Goal: Task Accomplishment & Management: Use online tool/utility

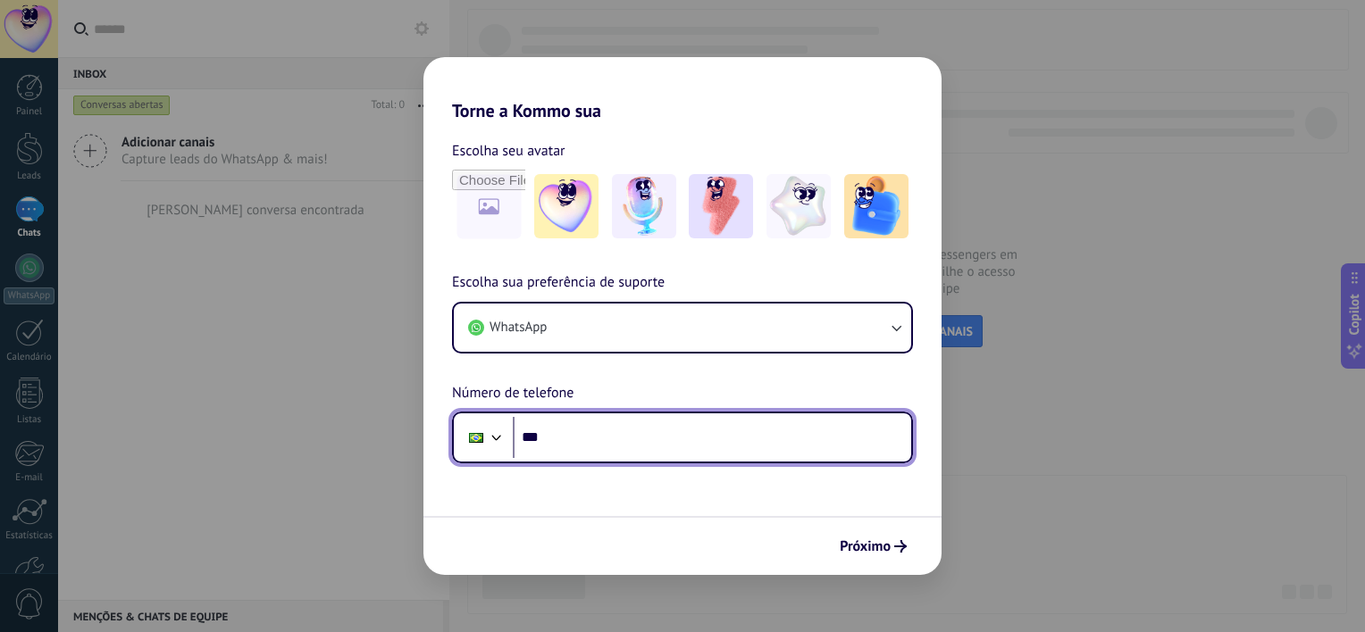
click at [589, 427] on input "***" at bounding box center [712, 437] width 398 height 41
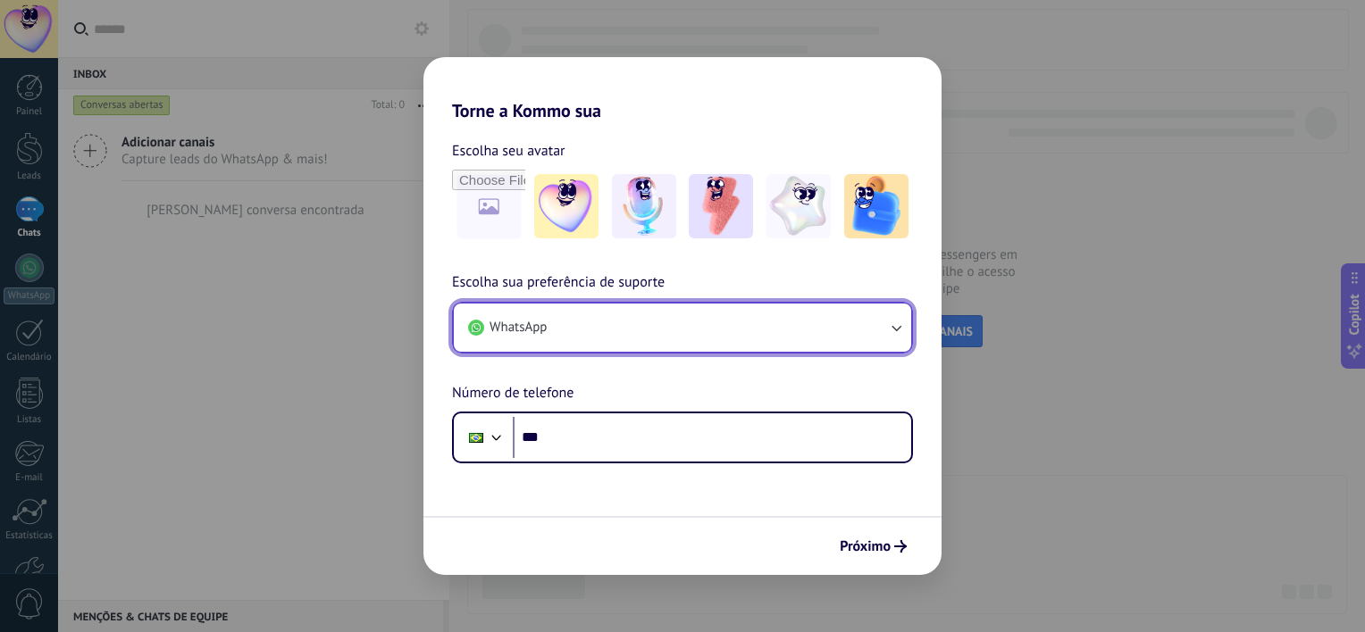
click at [639, 324] on button "WhatsApp" at bounding box center [682, 328] width 457 height 48
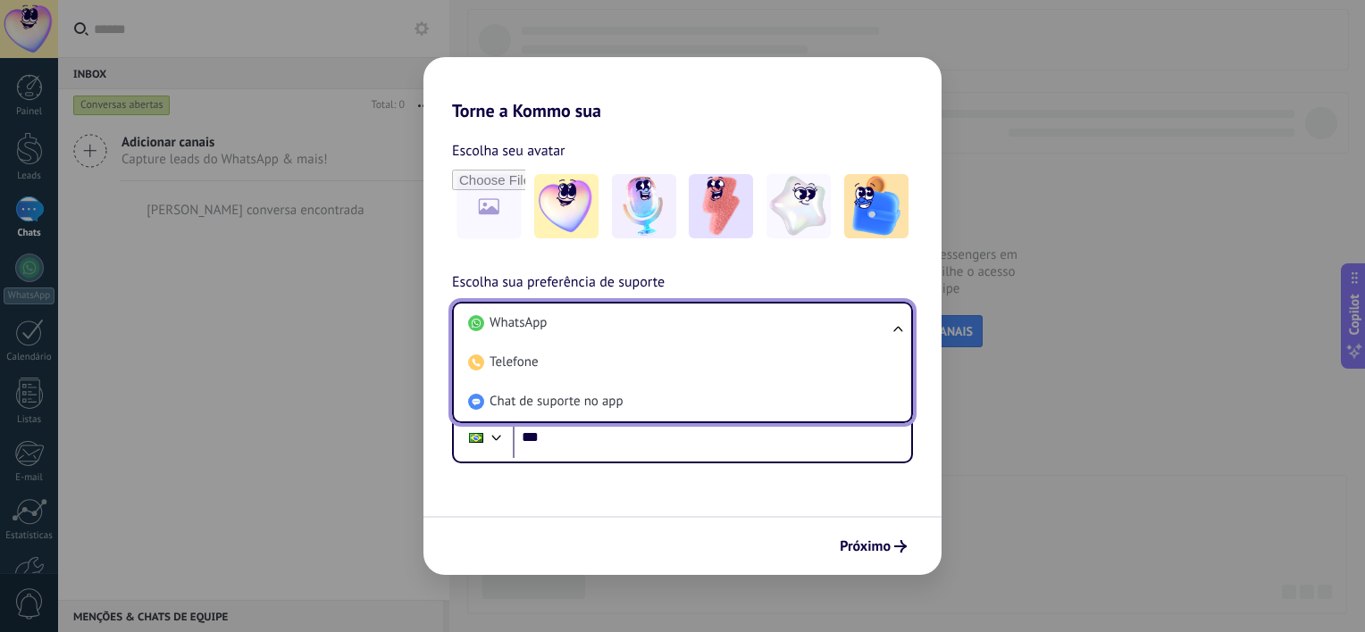
click at [639, 324] on li "WhatsApp" at bounding box center [679, 323] width 436 height 39
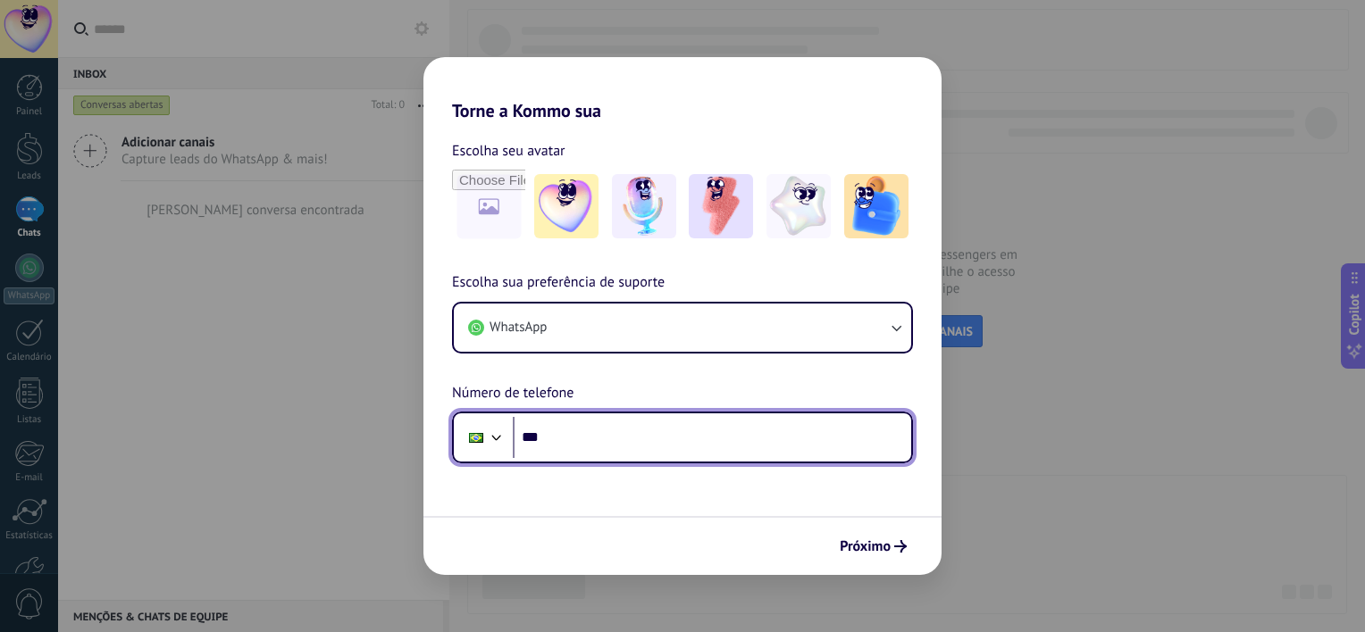
click at [578, 443] on input "***" at bounding box center [712, 437] width 398 height 41
type input "**********"
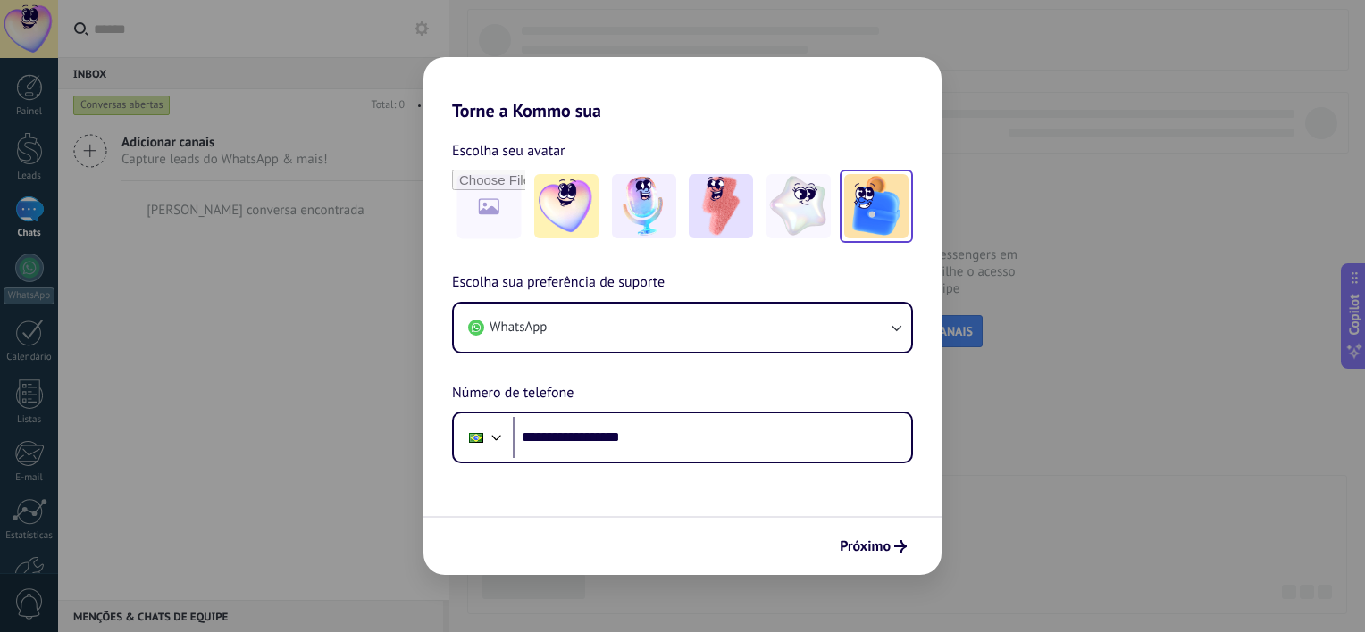
click at [884, 197] on img at bounding box center [876, 206] width 64 height 64
click at [515, 205] on input "file" at bounding box center [489, 207] width 70 height 70
type input "**********"
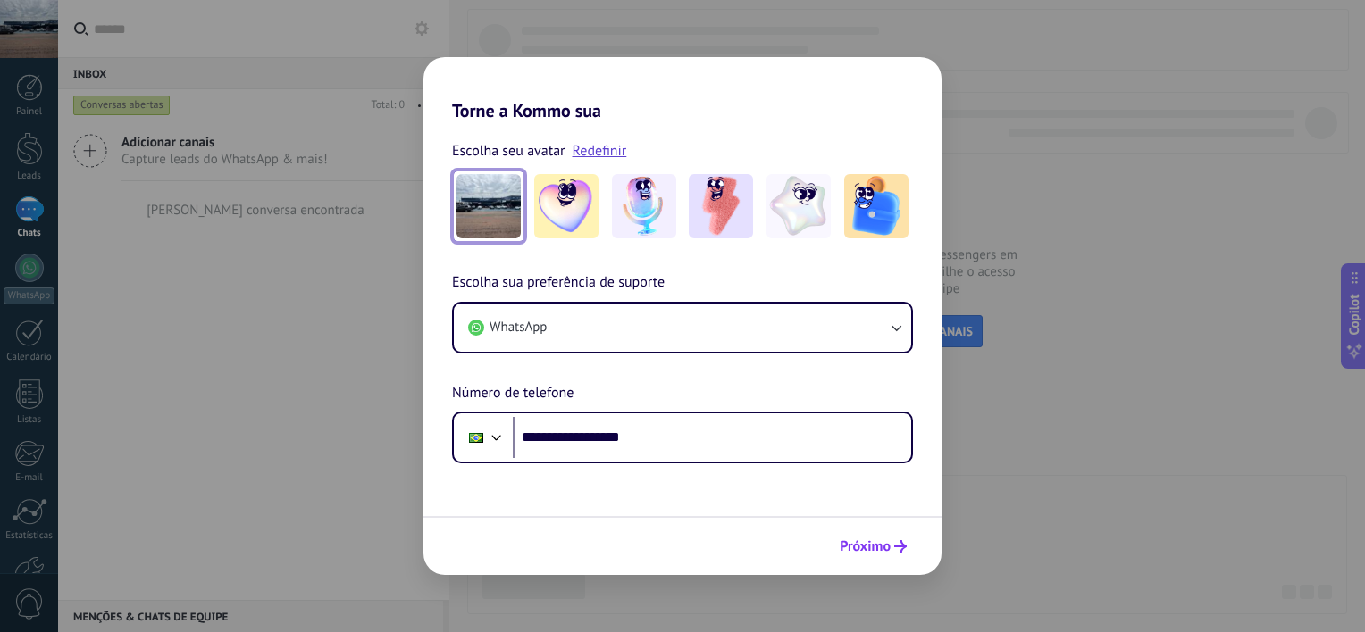
click at [891, 543] on span "Próximo" at bounding box center [873, 546] width 67 height 13
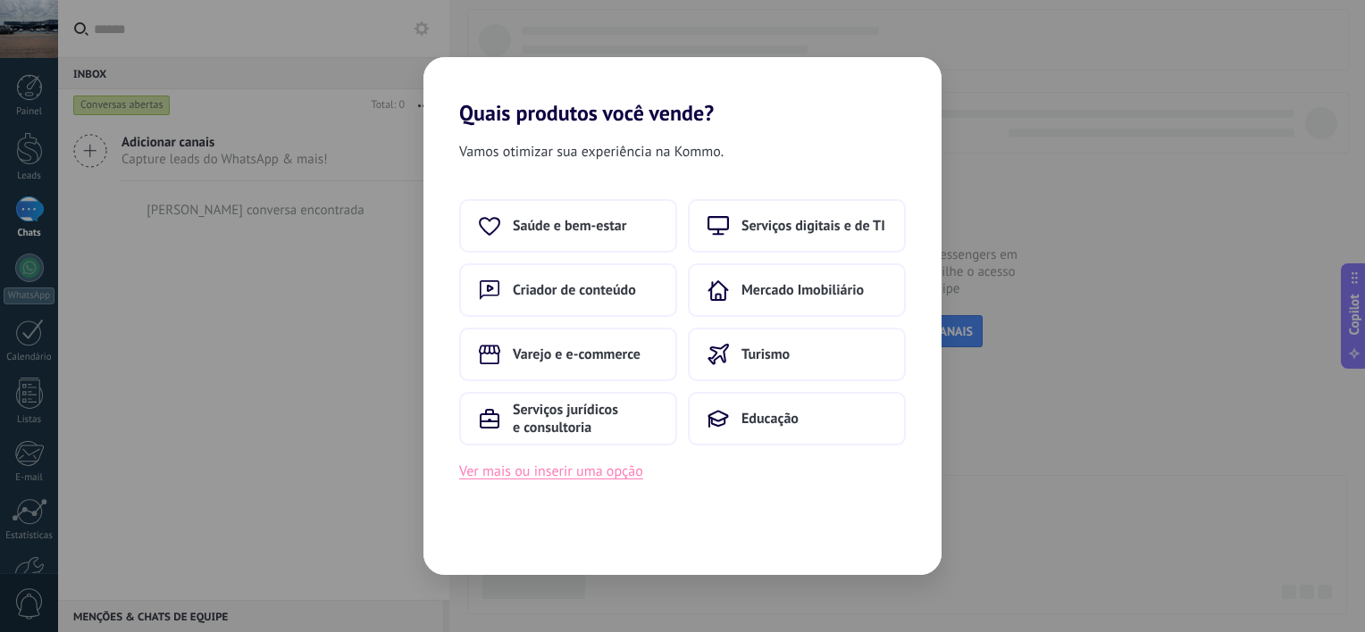
click at [612, 476] on button "Ver mais ou inserir uma opção" at bounding box center [551, 471] width 184 height 23
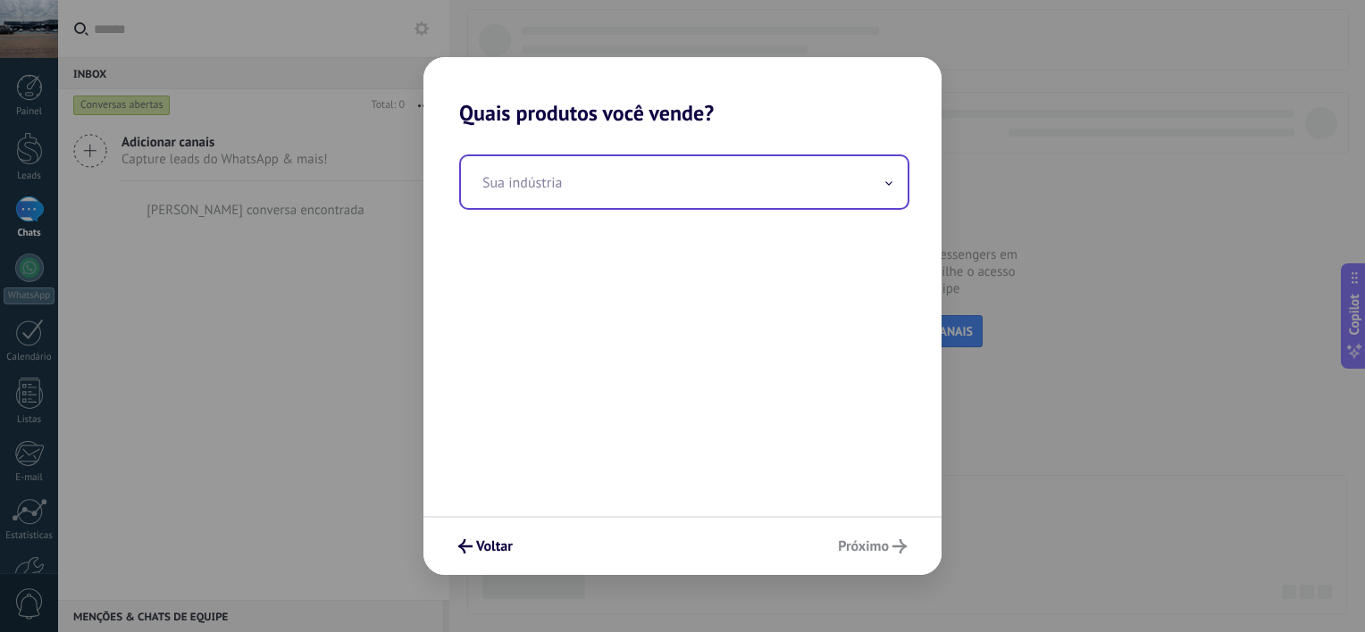
click at [655, 186] on input "text" at bounding box center [684, 182] width 447 height 52
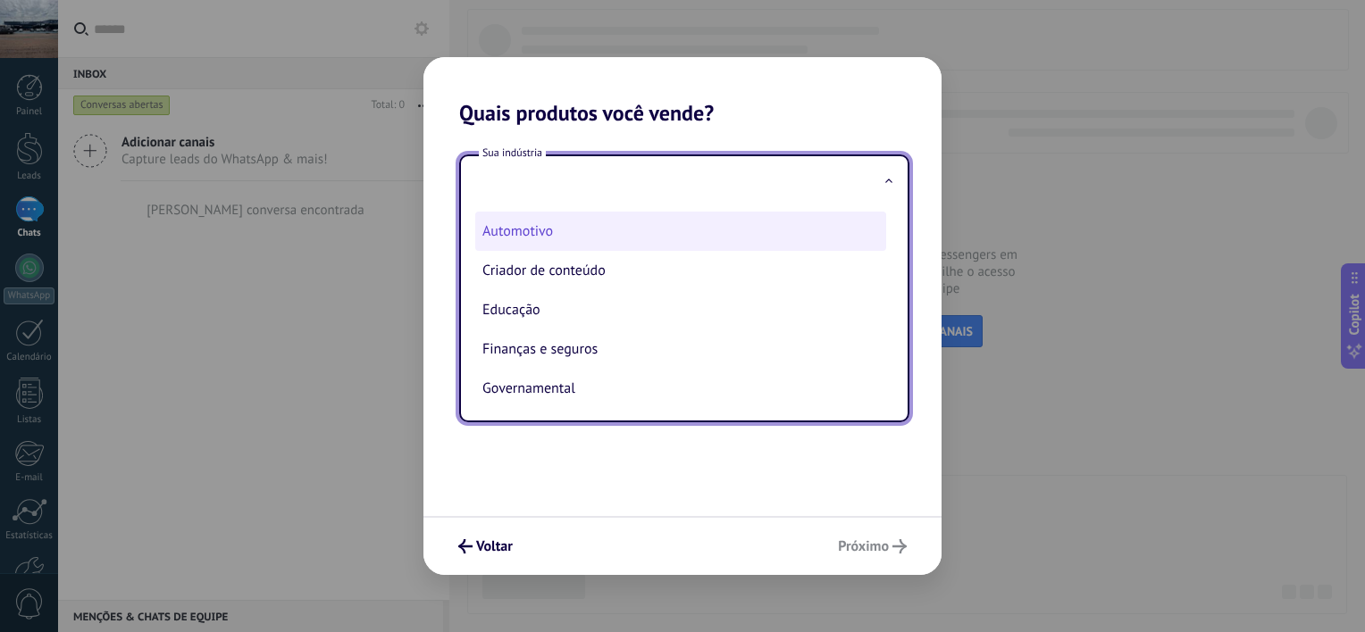
click at [524, 229] on li "Automotivo" at bounding box center [680, 231] width 411 height 39
type input "**********"
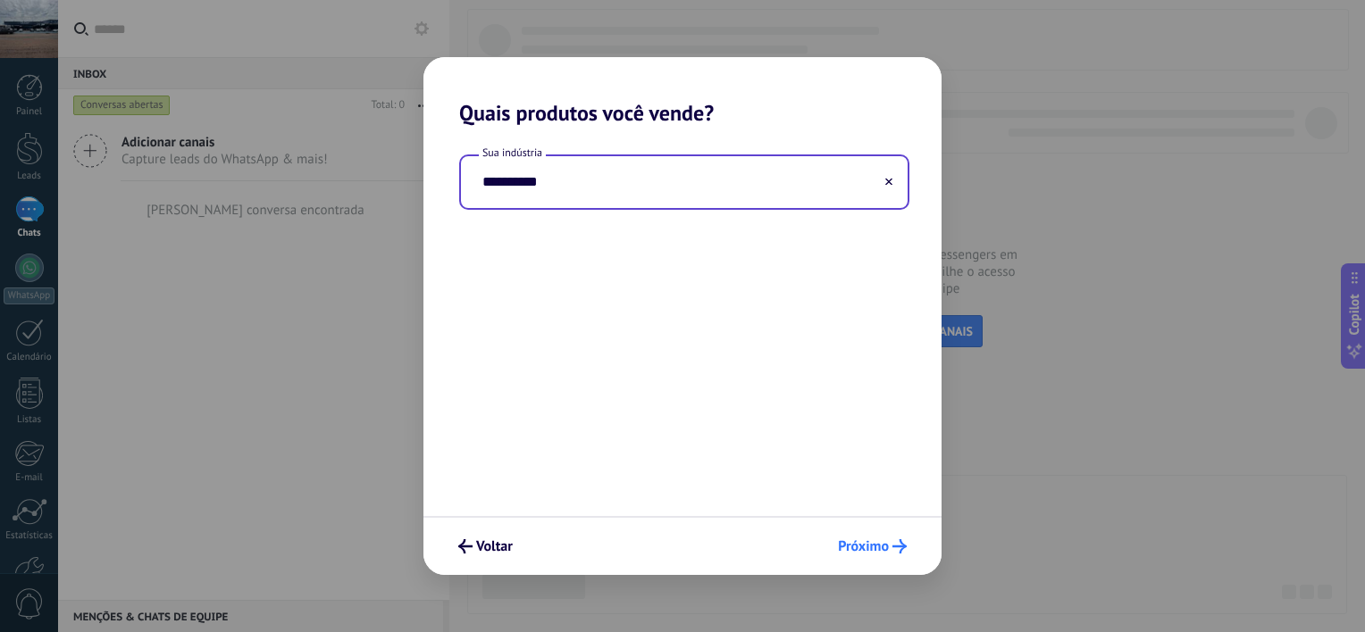
click at [858, 548] on span "Próximo" at bounding box center [863, 546] width 51 height 13
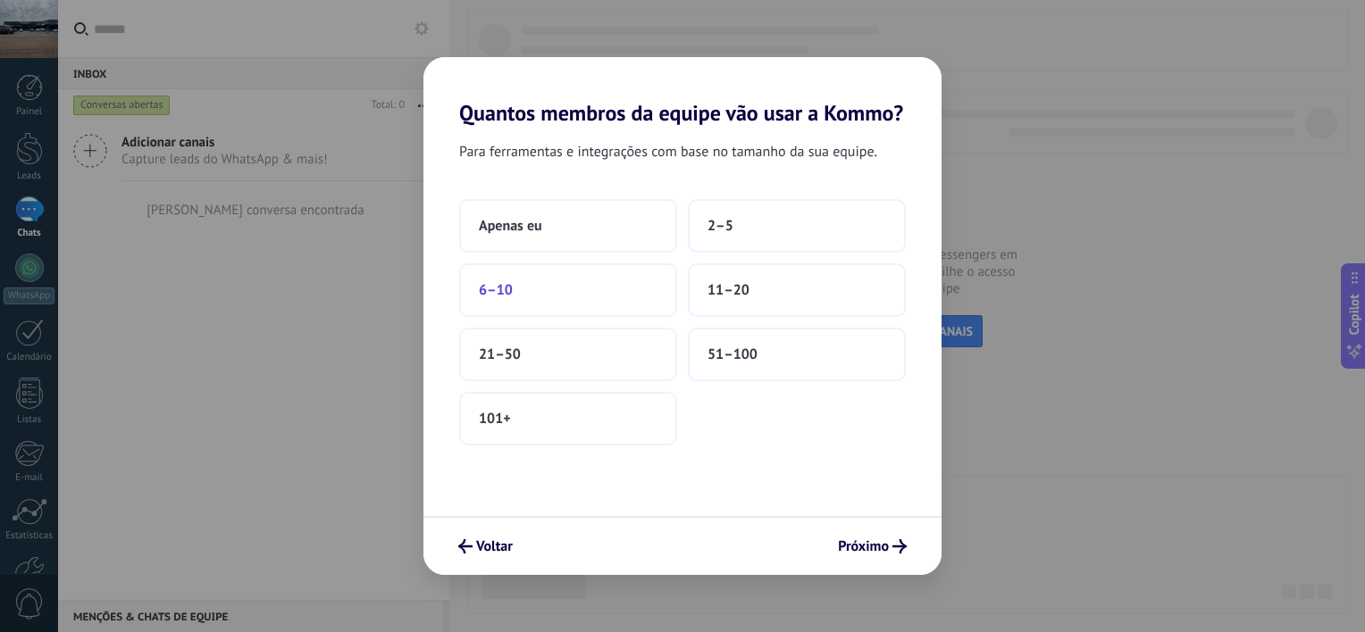
click at [528, 297] on button "6–10" at bounding box center [568, 291] width 218 height 54
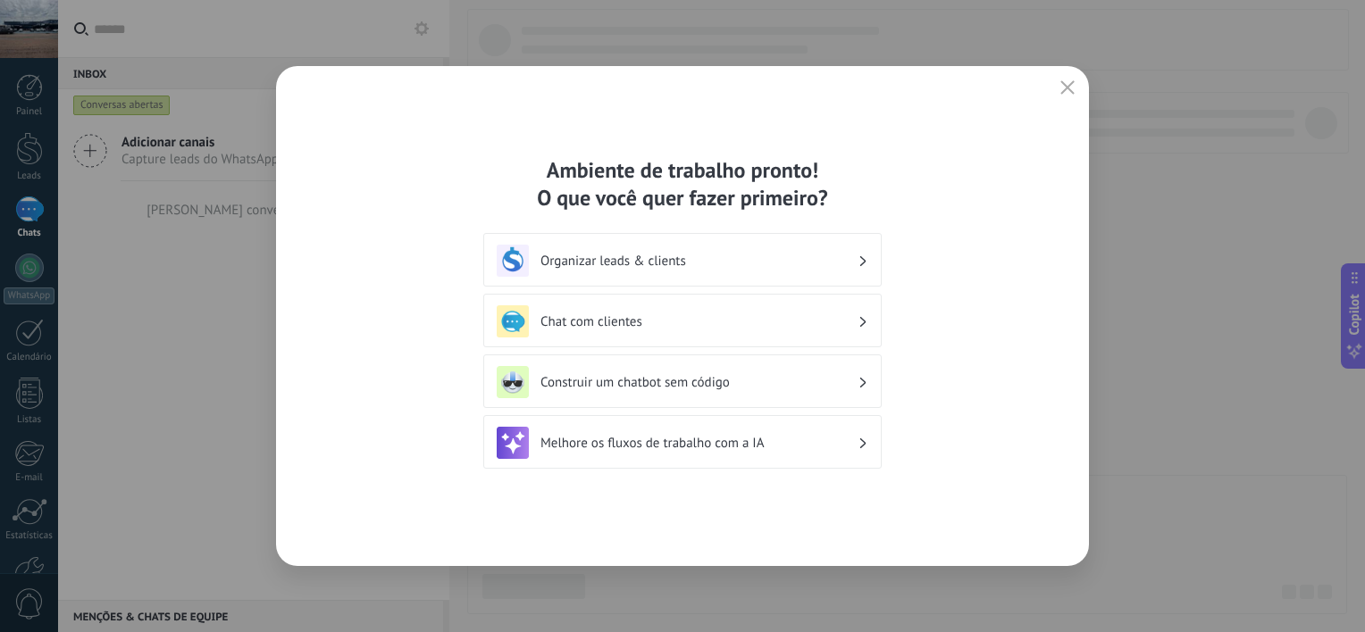
click at [672, 268] on h3 "Organizar leads & clients" at bounding box center [698, 261] width 317 height 17
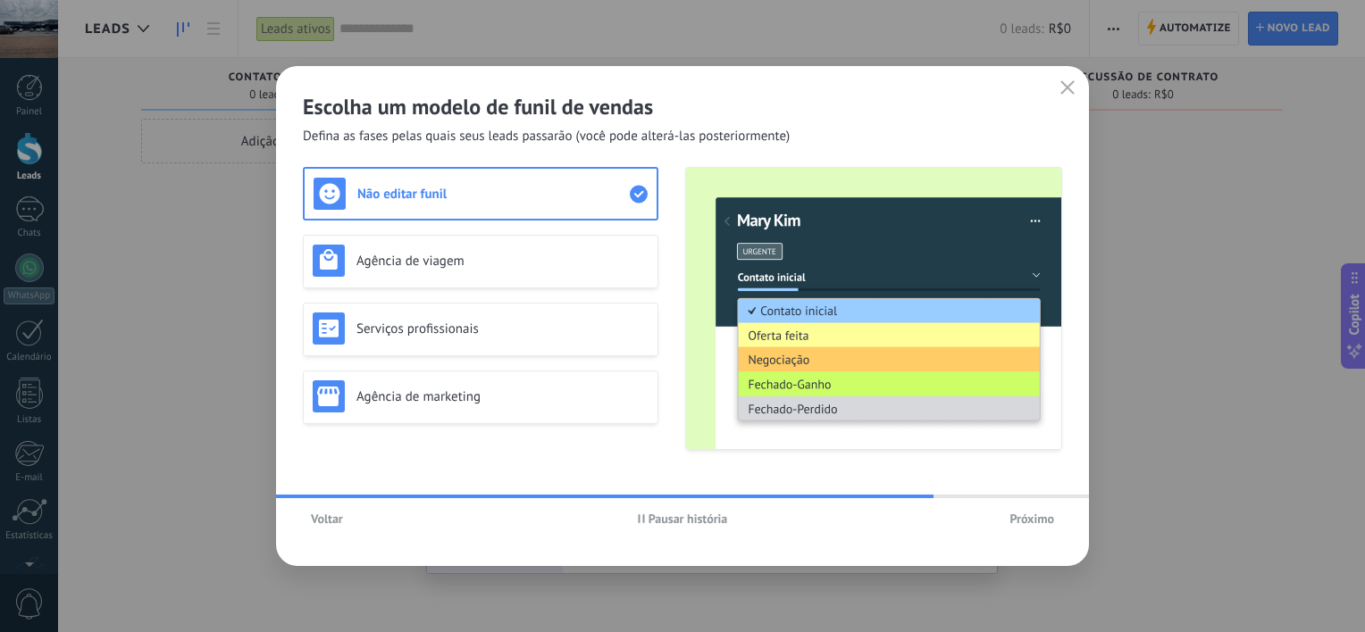
click at [1033, 522] on span "Próximo" at bounding box center [1031, 519] width 45 height 13
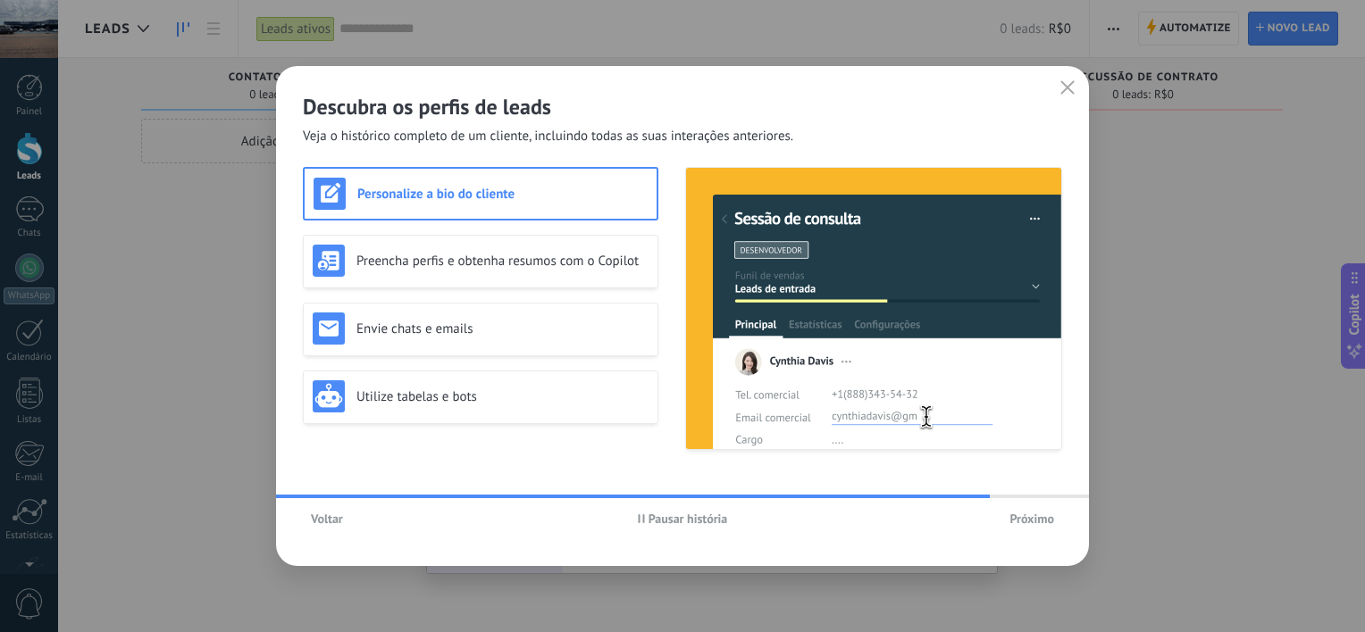
click at [1034, 520] on span "Próximo" at bounding box center [1031, 519] width 45 height 13
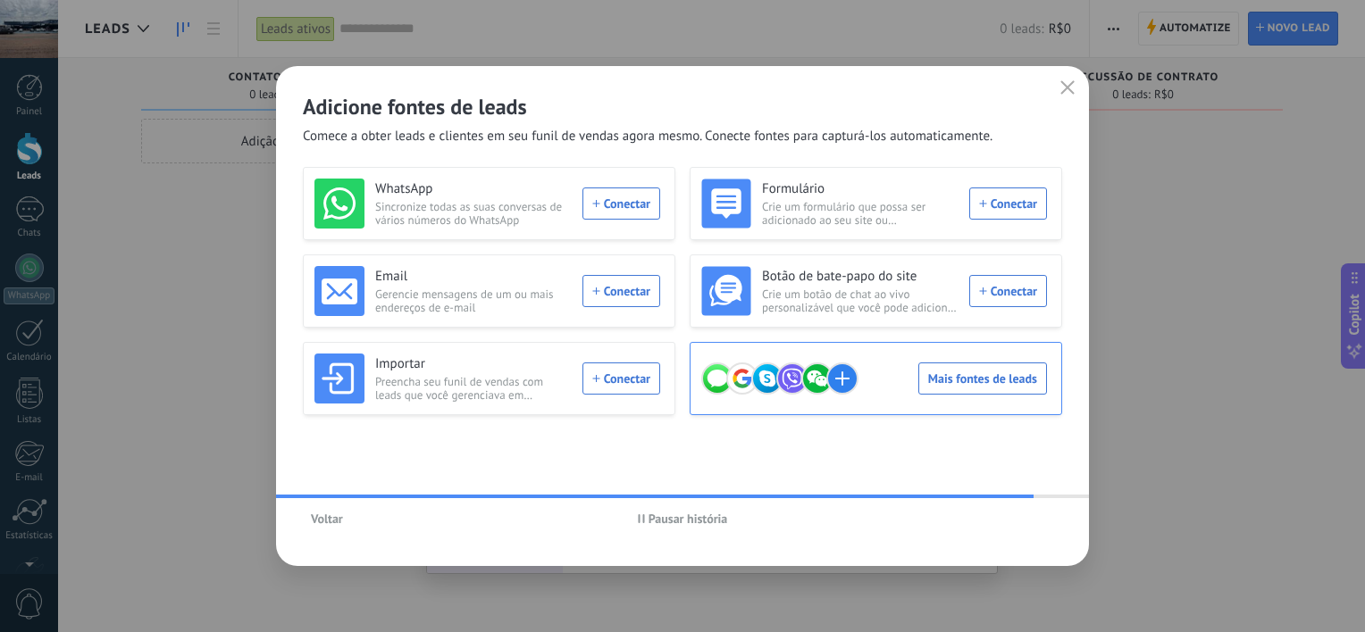
click at [1018, 384] on div "Mais fontes de leads" at bounding box center [874, 379] width 346 height 50
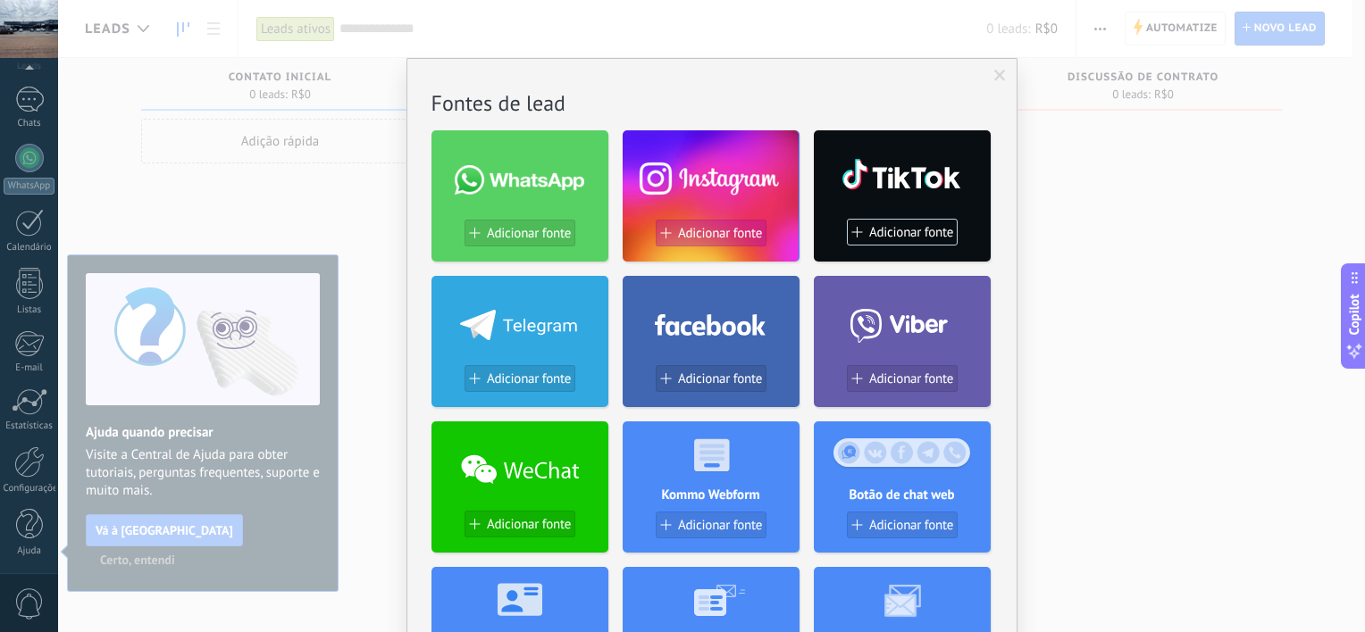
click at [713, 235] on span "Adicionar fonte" at bounding box center [720, 233] width 84 height 15
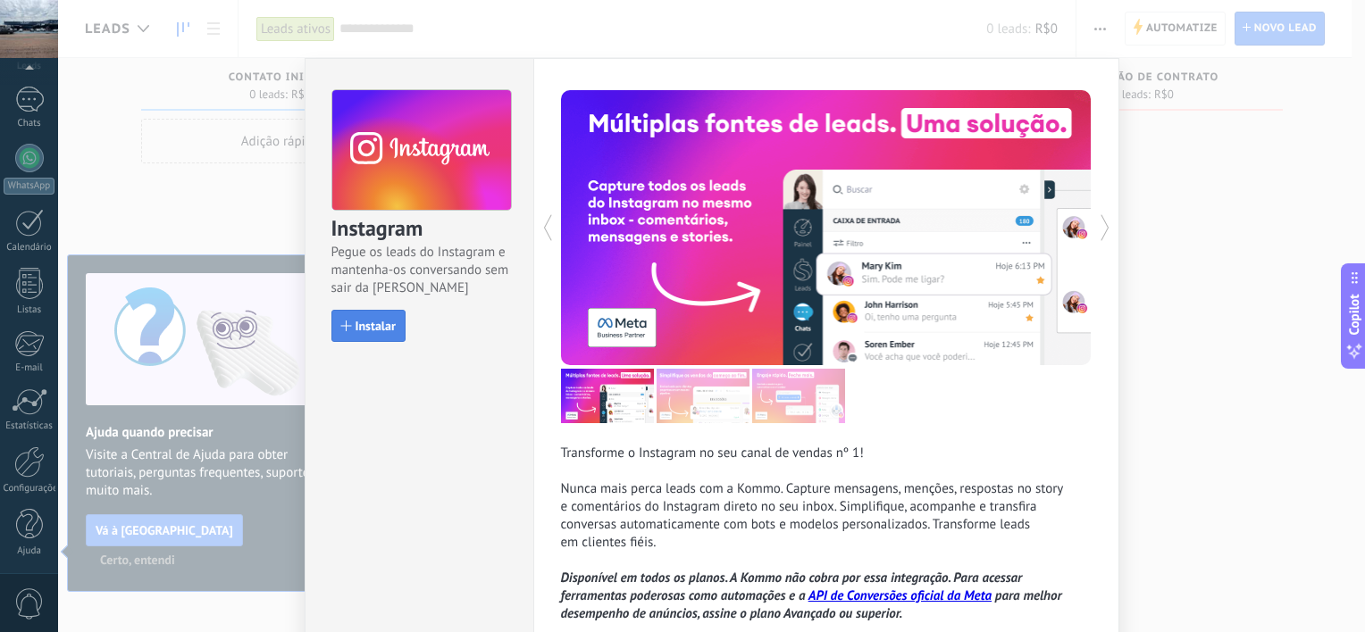
click at [368, 330] on span "Instalar" at bounding box center [376, 326] width 40 height 13
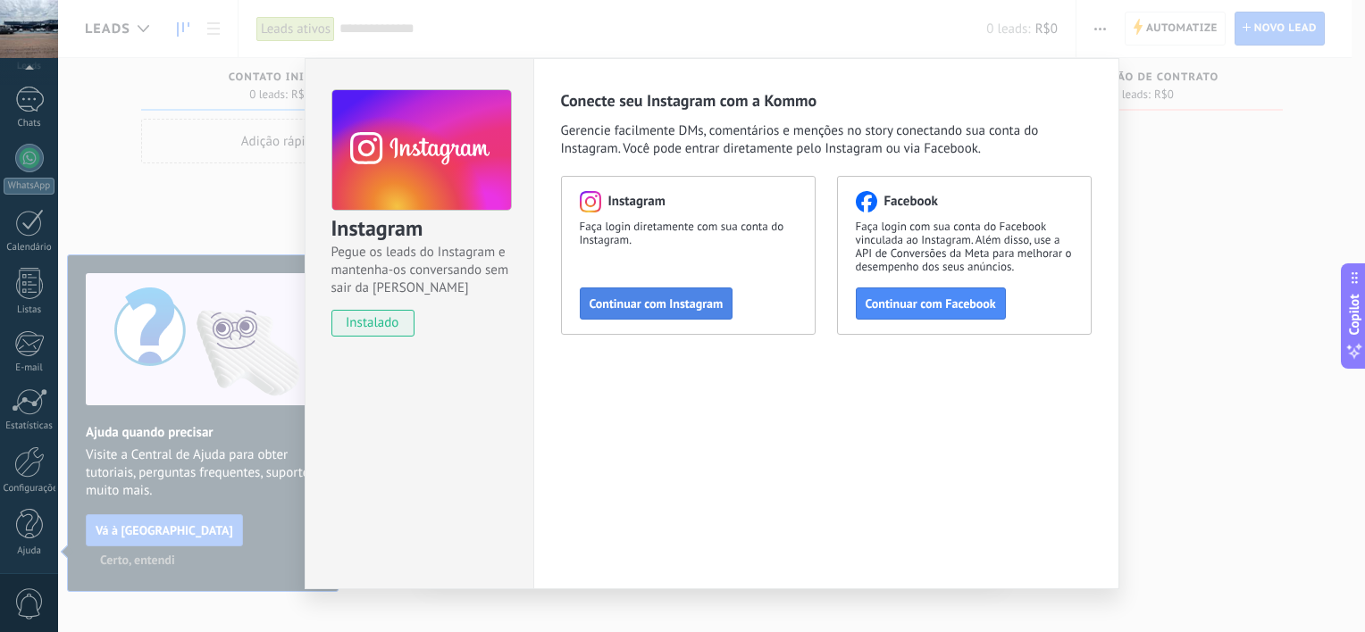
click at [673, 304] on span "Continuar com Instagram" at bounding box center [657, 303] width 134 height 13
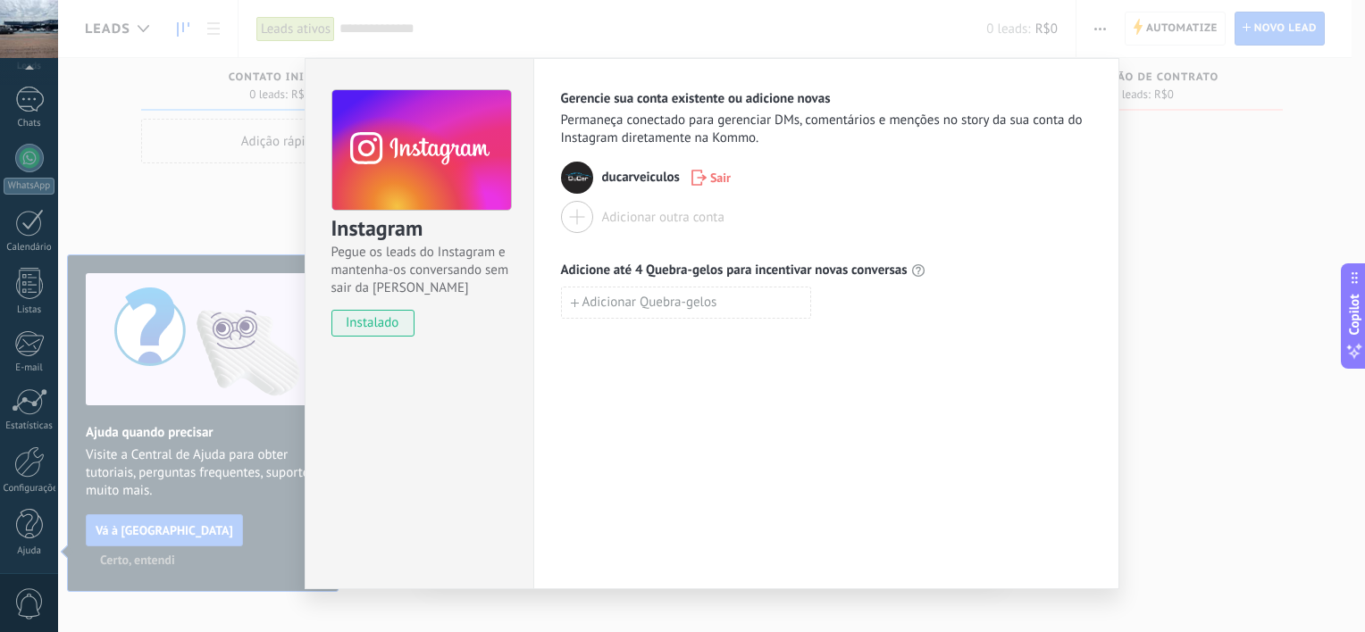
click at [1203, 359] on div "Instagram Pegue os leads do Instagram e mantenha-os conversando sem sair da Kom…" at bounding box center [711, 316] width 1307 height 632
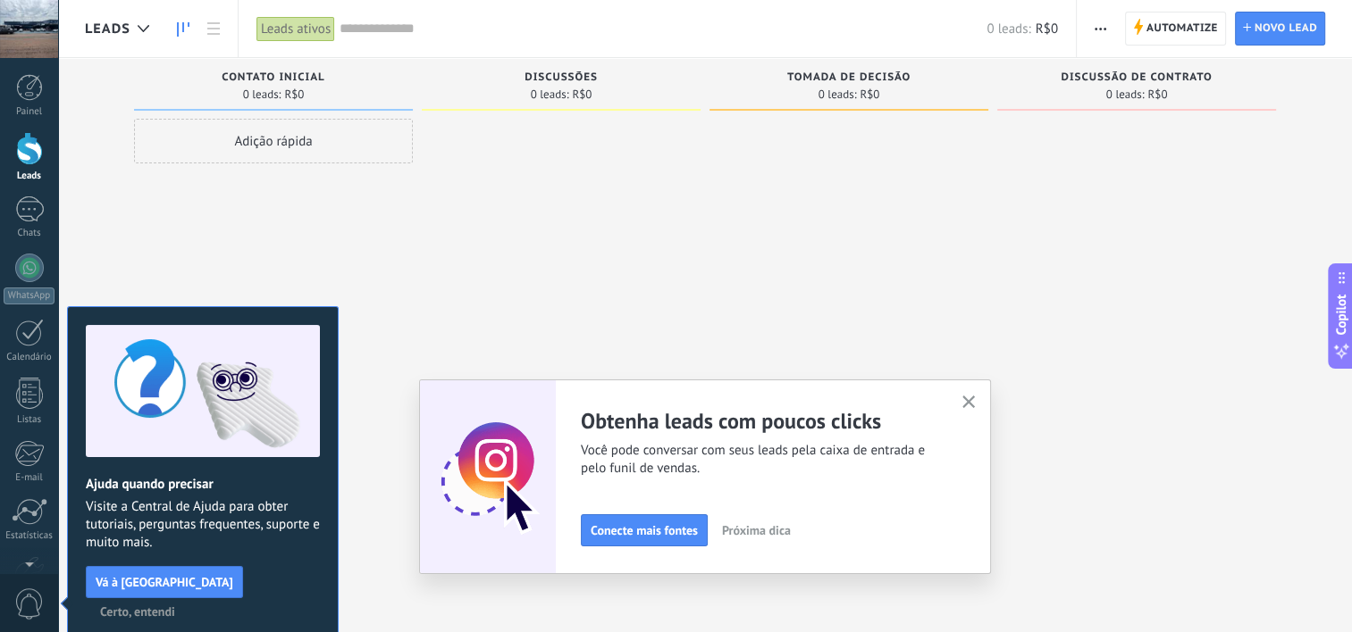
click at [175, 606] on span "Certo, entendi" at bounding box center [137, 612] width 75 height 13
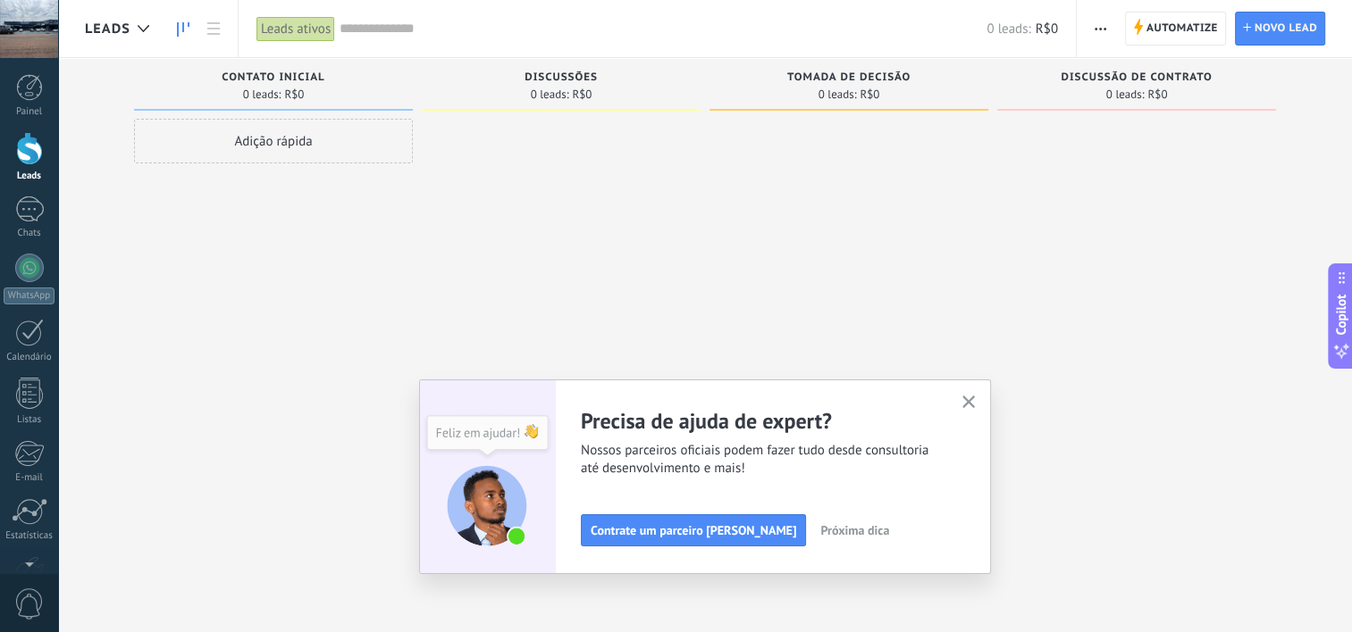
click at [973, 400] on use "button" at bounding box center [968, 402] width 13 height 13
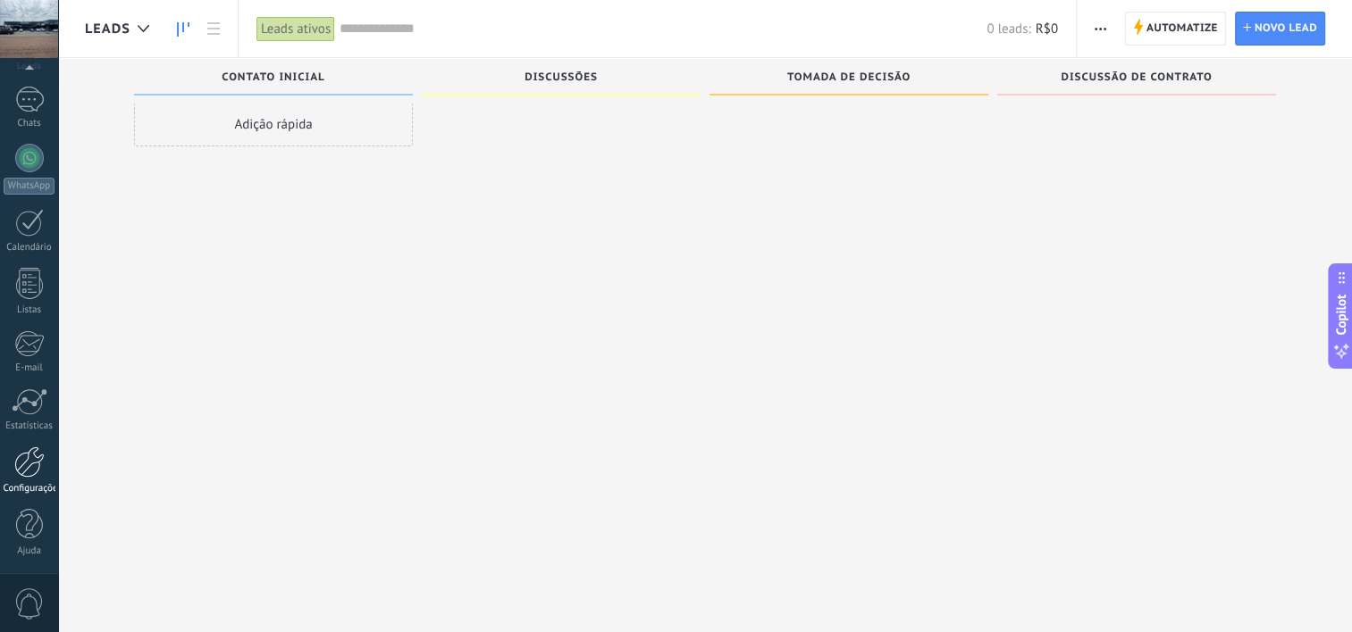
scroll to position [30, 0]
click at [22, 468] on div at bounding box center [29, 462] width 30 height 31
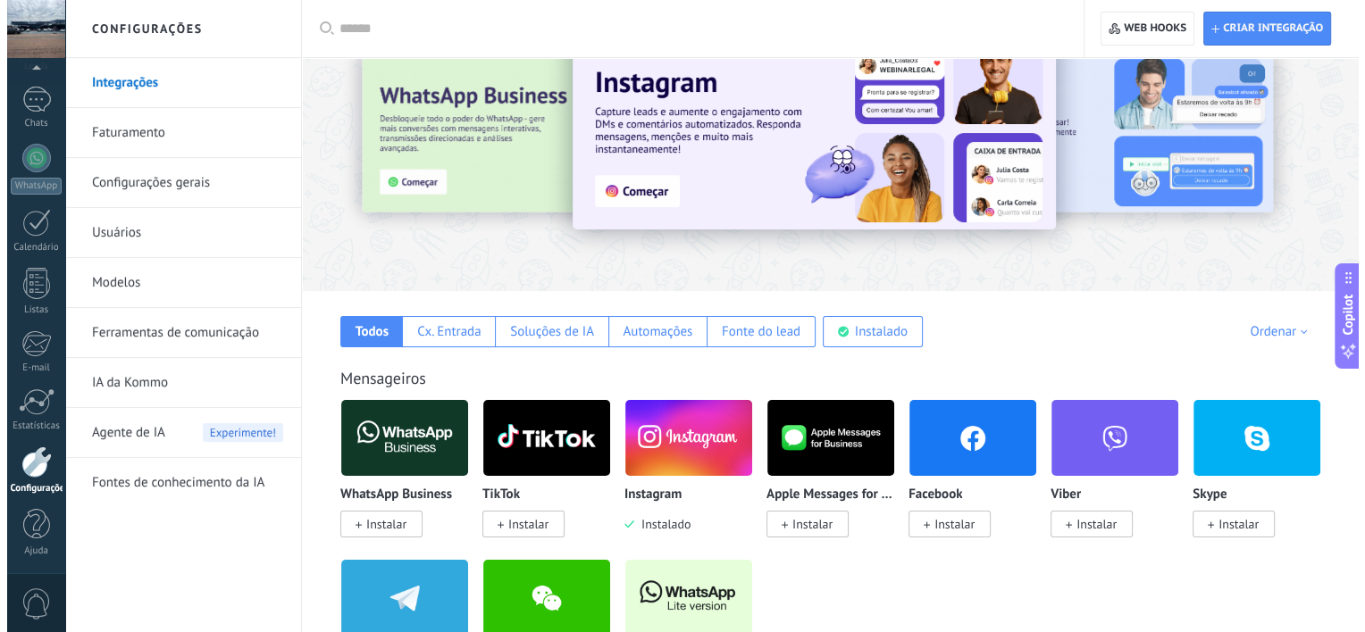
scroll to position [89, 0]
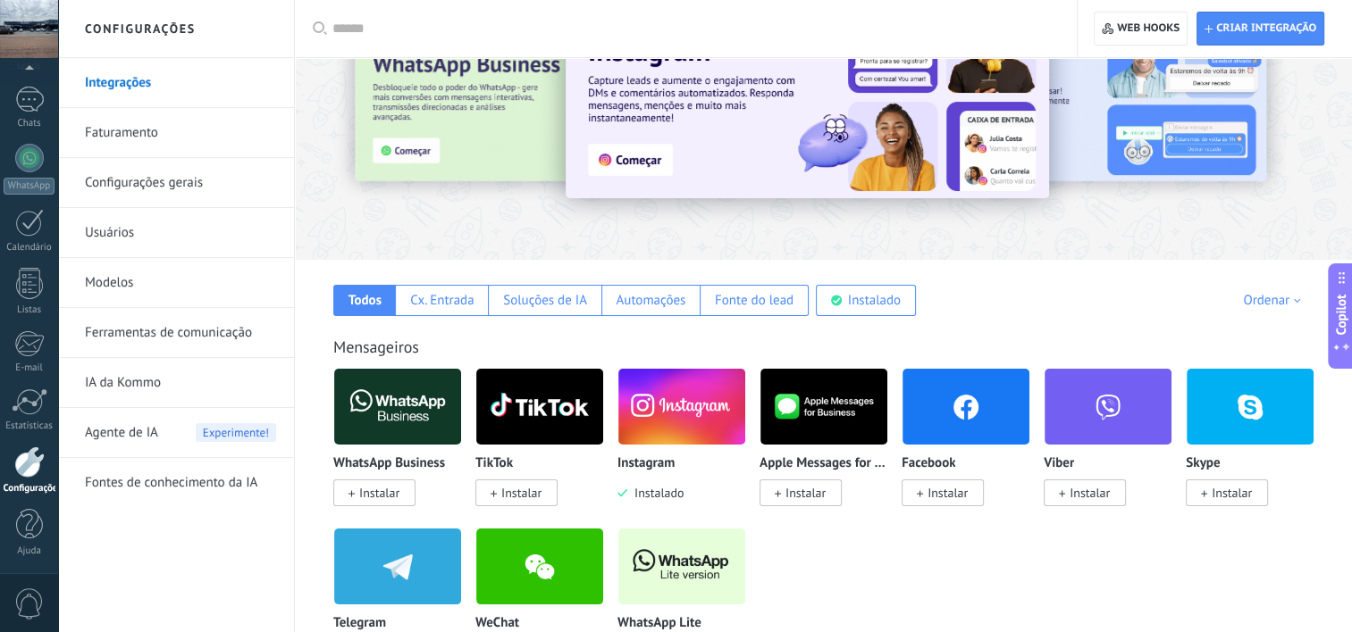
click at [941, 496] on span "Instalar" at bounding box center [947, 493] width 40 height 16
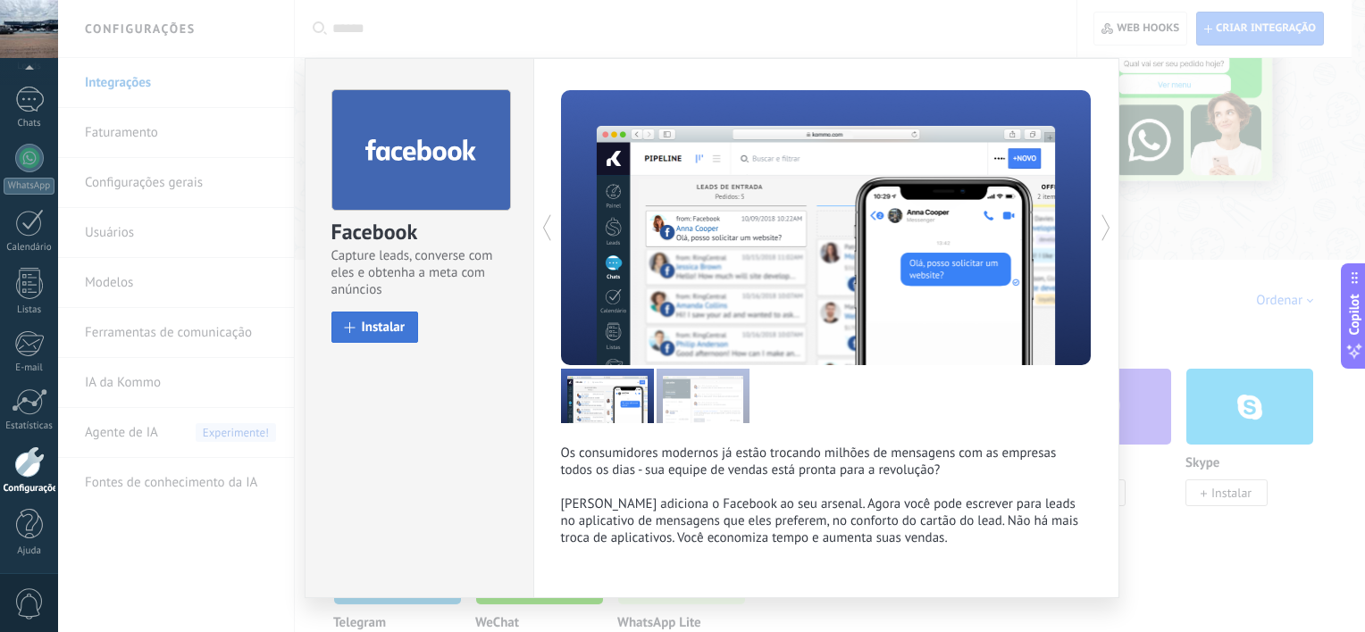
click at [362, 331] on span "Instalar" at bounding box center [384, 327] width 44 height 13
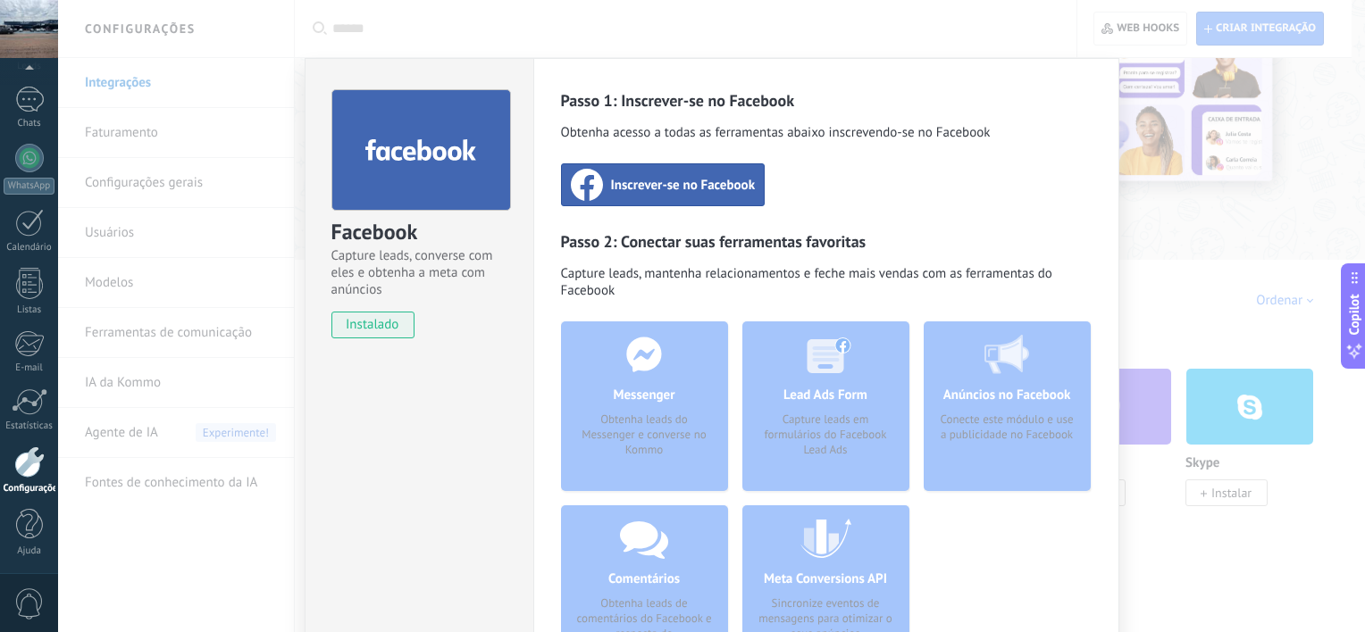
click at [669, 177] on span "Inscrever-se no Facebook" at bounding box center [683, 185] width 145 height 18
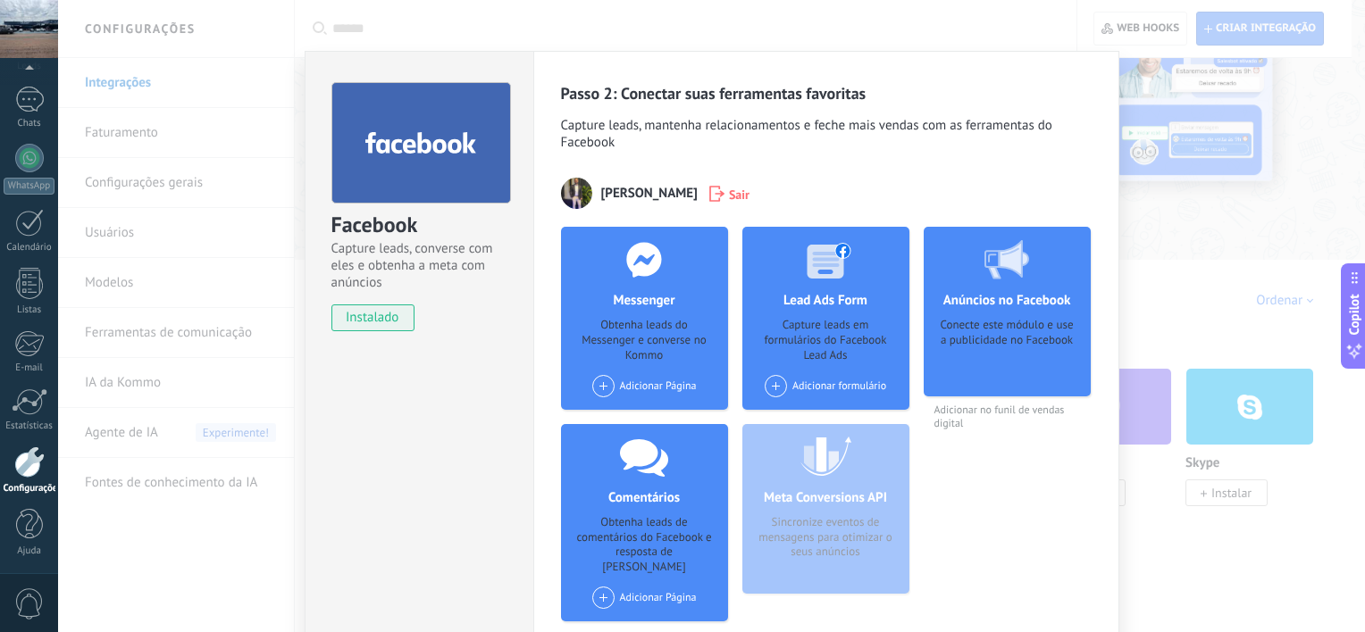
scroll to position [0, 0]
